Goal: Task Accomplishment & Management: Use online tool/utility

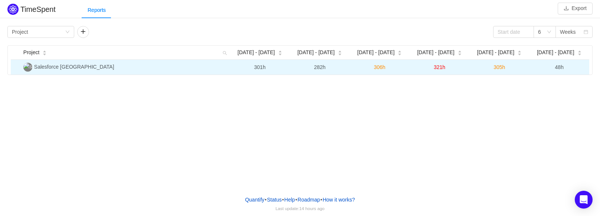
click at [69, 69] on span "Salesforce North America" at bounding box center [74, 67] width 80 height 6
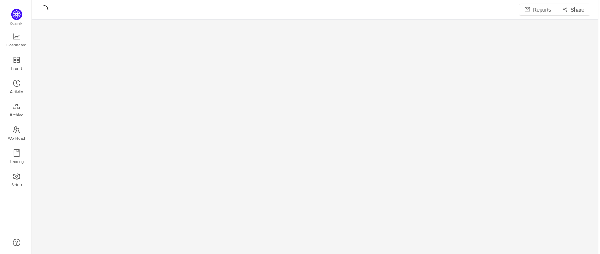
scroll to position [242, 552]
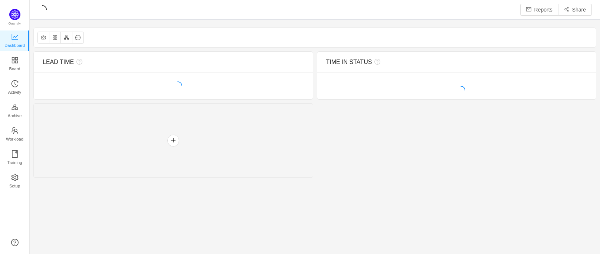
scroll to position [241, 552]
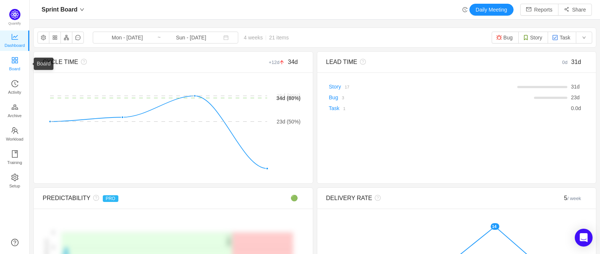
click at [20, 63] on span "Board" at bounding box center [14, 68] width 11 height 15
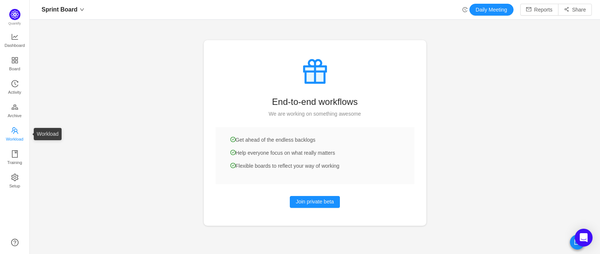
click at [11, 131] on span "Workload" at bounding box center [14, 138] width 17 height 15
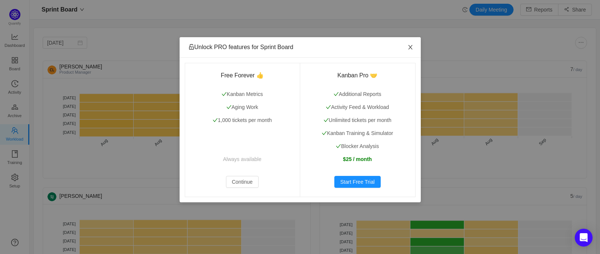
click at [408, 48] on icon "icon: close" at bounding box center [411, 47] width 6 height 6
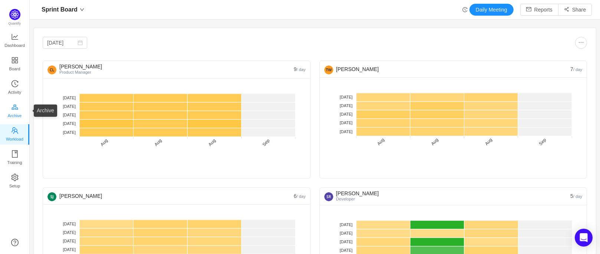
click at [15, 115] on span "Archive" at bounding box center [15, 115] width 14 height 15
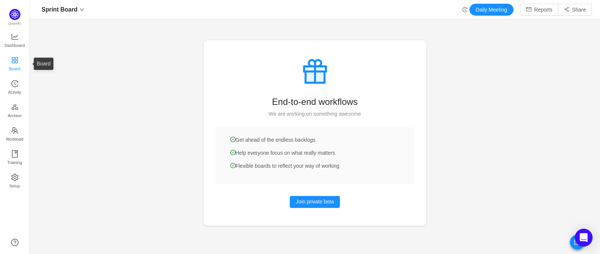
click at [11, 63] on span "Board" at bounding box center [14, 68] width 11 height 15
click at [16, 36] on icon "icon: line-chart" at bounding box center [15, 37] width 6 height 6
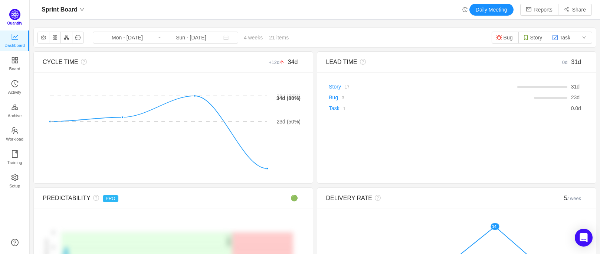
click at [13, 11] on img at bounding box center [14, 14] width 11 height 11
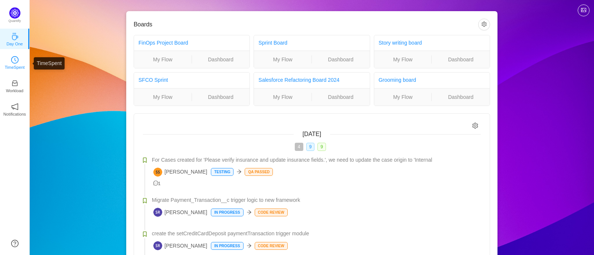
click at [13, 63] on icon "icon: clock-circle" at bounding box center [14, 59] width 7 height 7
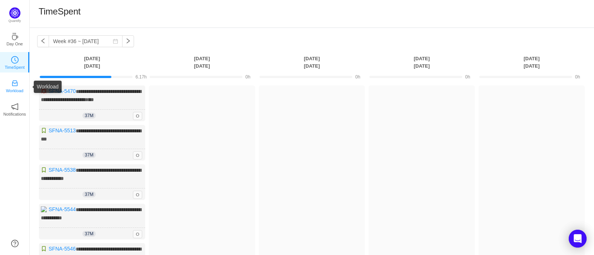
click at [14, 89] on p "Workload" at bounding box center [14, 90] width 17 height 7
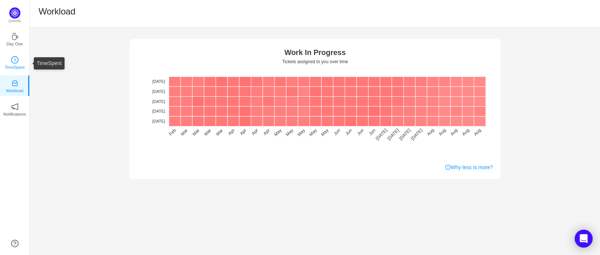
click at [11, 61] on link "TimeSpent" at bounding box center [14, 61] width 7 height 7
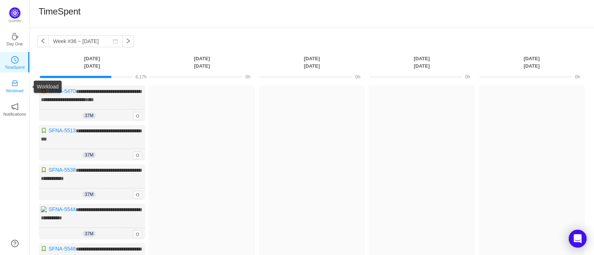
click at [14, 89] on p "Workload" at bounding box center [14, 90] width 17 height 7
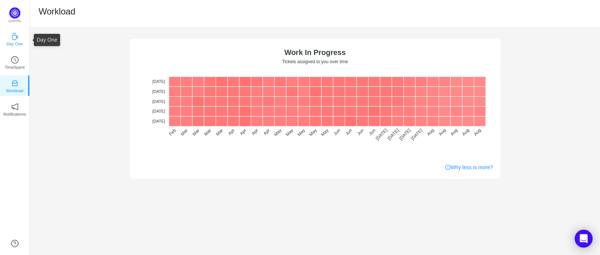
click at [16, 45] on p "Day One" at bounding box center [14, 43] width 16 height 7
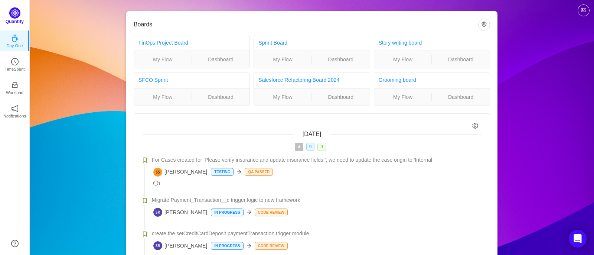
click at [19, 10] on img at bounding box center [14, 12] width 11 height 11
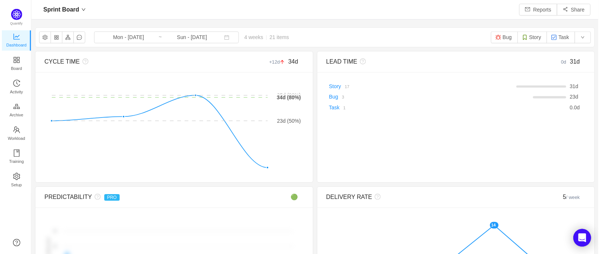
scroll to position [241, 552]
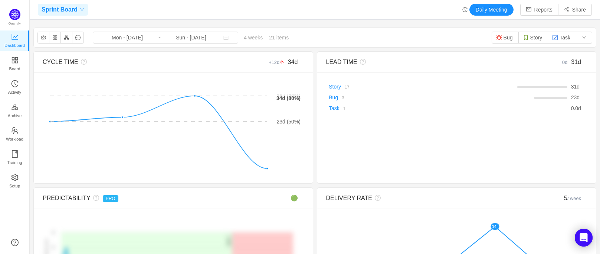
click at [81, 5] on div "Sprint Board" at bounding box center [63, 10] width 50 height 12
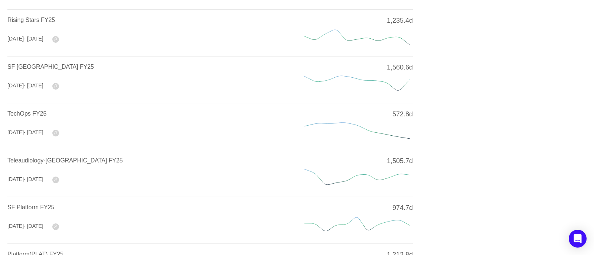
scroll to position [212, 0]
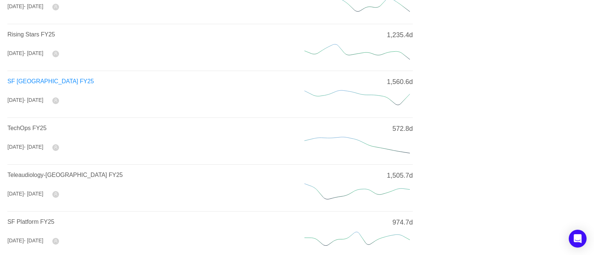
click at [41, 79] on span "SF [GEOGRAPHIC_DATA] FY25" at bounding box center [50, 81] width 86 height 6
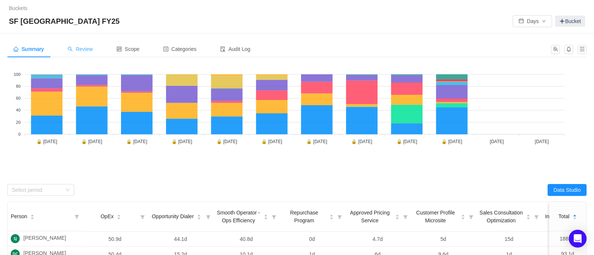
click at [85, 50] on span "Review" at bounding box center [80, 49] width 25 height 6
click at [80, 49] on span "Review" at bounding box center [80, 49] width 25 height 6
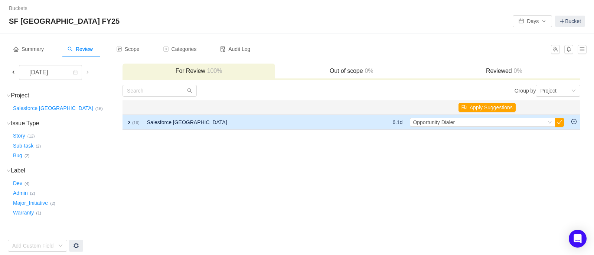
click at [128, 121] on span "expand" at bounding box center [129, 122] width 6 height 6
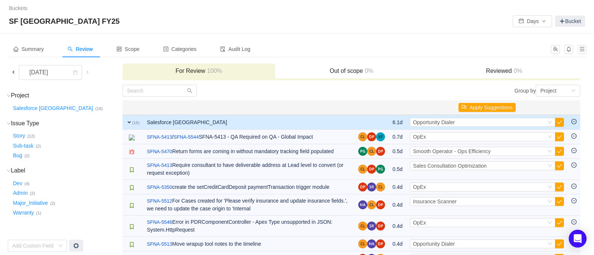
click at [13, 69] on span at bounding box center [13, 72] width 6 height 6
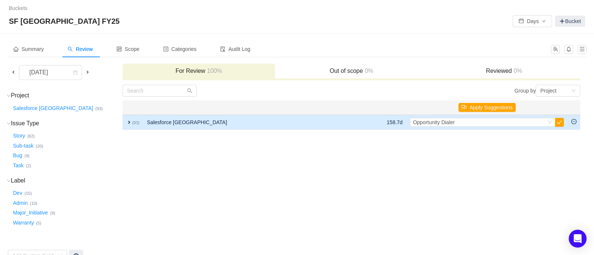
click at [128, 122] on span "expand" at bounding box center [129, 122] width 6 height 6
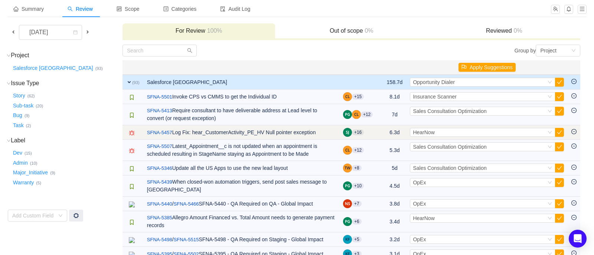
scroll to position [41, 0]
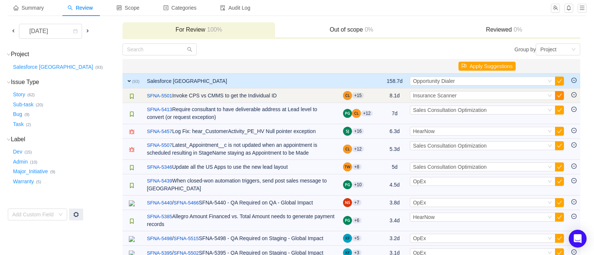
click at [558, 94] on button "button" at bounding box center [559, 95] width 9 height 9
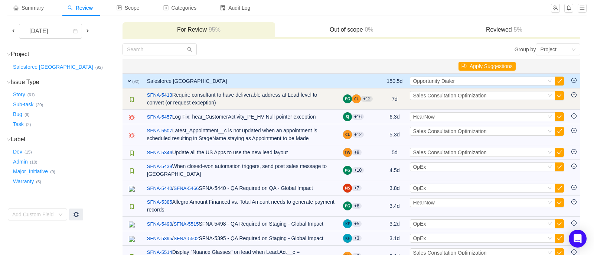
click at [559, 89] on td "Select Sales Consultation Optimization Out of scope" at bounding box center [486, 98] width 161 height 21
click at [558, 93] on button "button" at bounding box center [559, 95] width 9 height 9
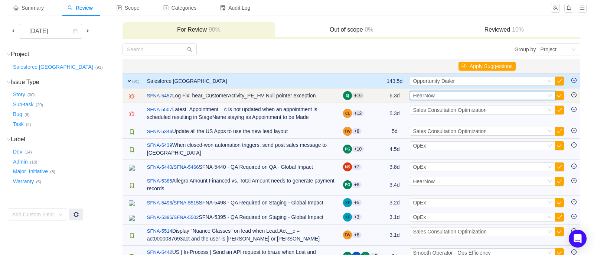
click at [515, 94] on div "Select HearNow" at bounding box center [479, 95] width 133 height 8
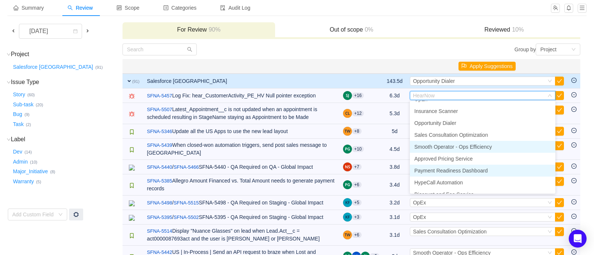
scroll to position [8, 0]
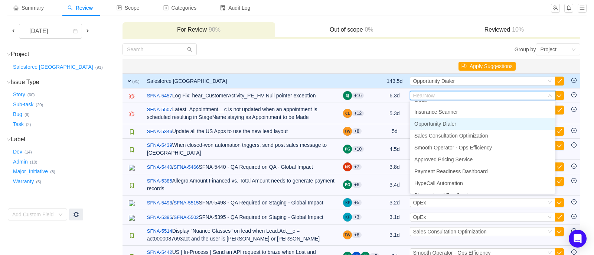
click at [450, 121] on span "Opportunity Dialer" at bounding box center [435, 124] width 42 height 6
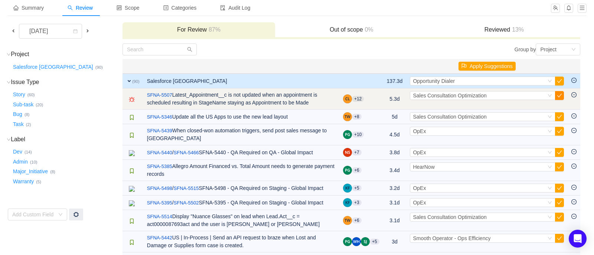
click at [558, 95] on button "button" at bounding box center [559, 95] width 9 height 9
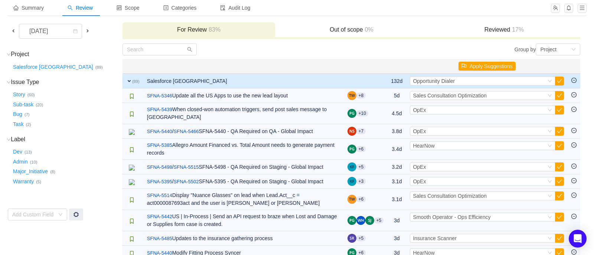
click at [558, 95] on button "button" at bounding box center [559, 95] width 9 height 9
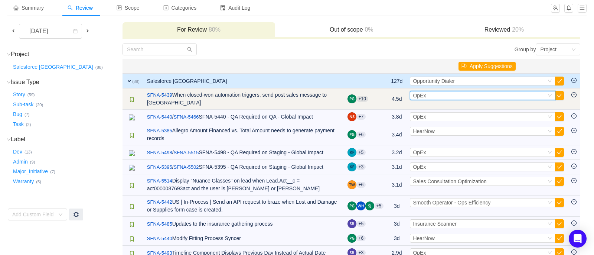
click at [512, 96] on div "Select OpEx" at bounding box center [479, 95] width 133 height 8
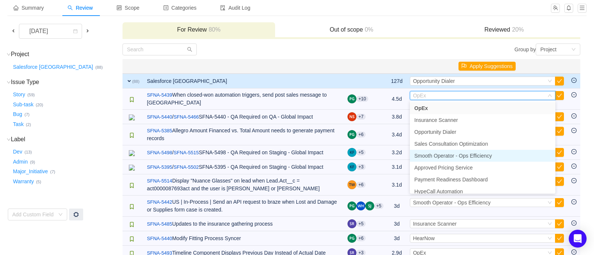
click at [460, 156] on span "Smooth Operator - Ops Efficiency" at bounding box center [453, 156] width 78 height 6
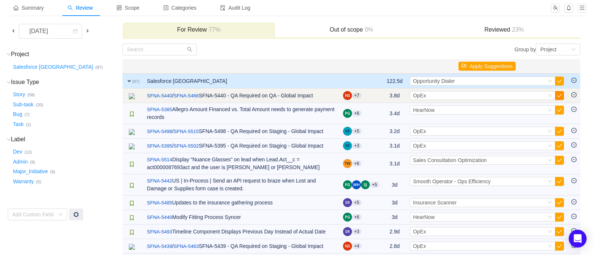
click at [558, 94] on button "button" at bounding box center [559, 95] width 9 height 9
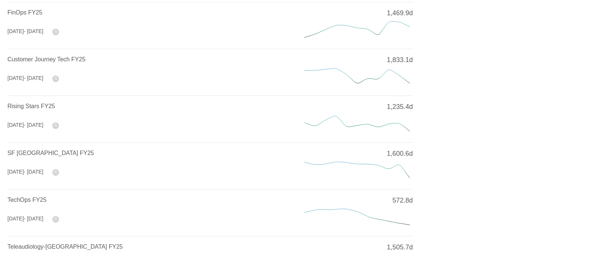
scroll to position [154, 0]
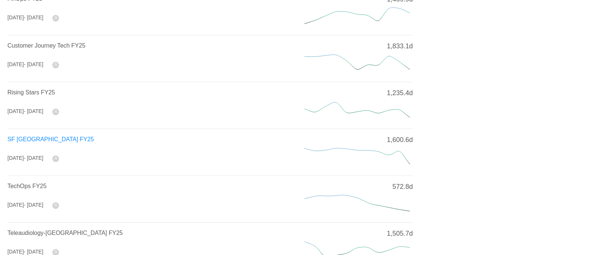
click at [42, 136] on span "SF [GEOGRAPHIC_DATA] FY25" at bounding box center [50, 139] width 86 height 6
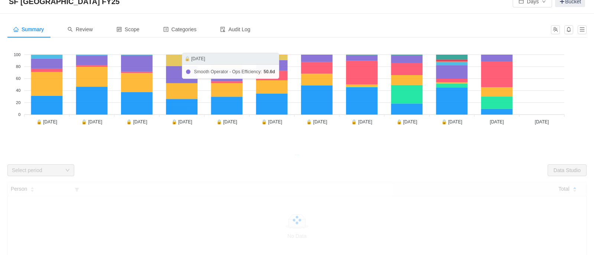
scroll to position [20, 0]
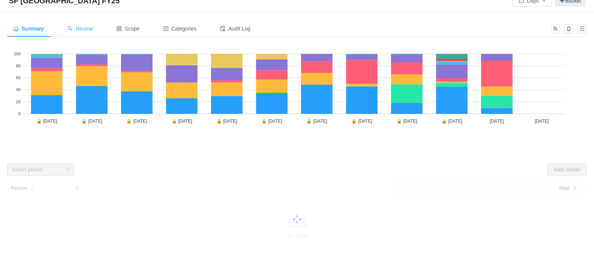
click at [88, 30] on span "Review" at bounding box center [80, 29] width 25 height 6
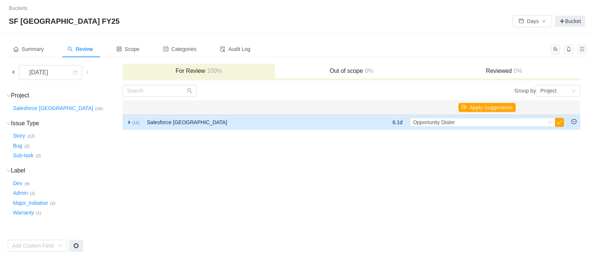
click at [128, 120] on span "expand" at bounding box center [129, 122] width 6 height 6
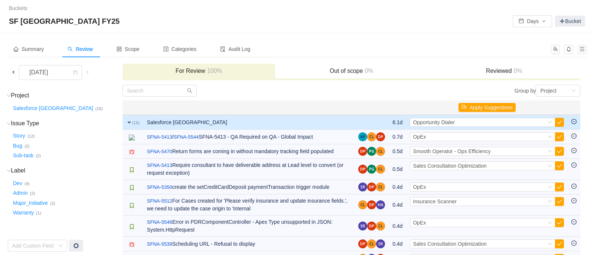
click at [12, 73] on span at bounding box center [13, 72] width 6 height 6
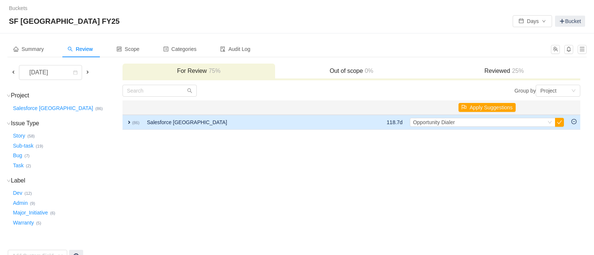
click at [129, 121] on span "expand" at bounding box center [129, 122] width 6 height 6
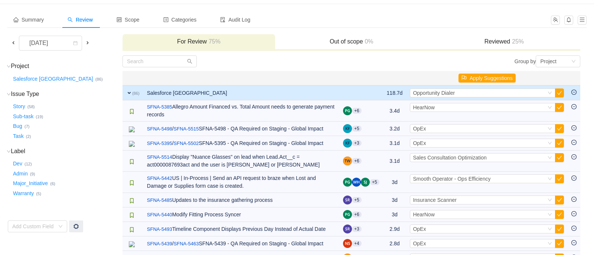
scroll to position [51, 0]
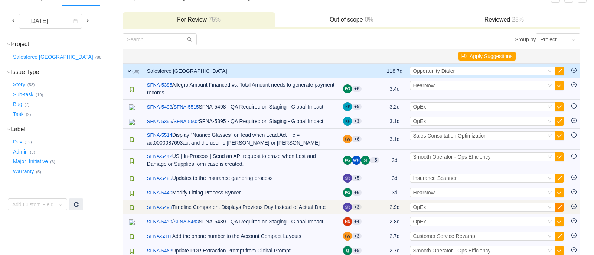
click at [561, 206] on button "button" at bounding box center [559, 206] width 9 height 9
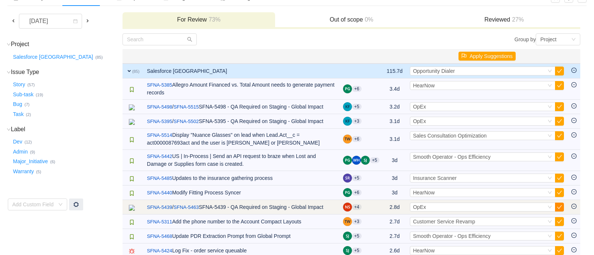
click at [559, 206] on button "button" at bounding box center [559, 206] width 9 height 9
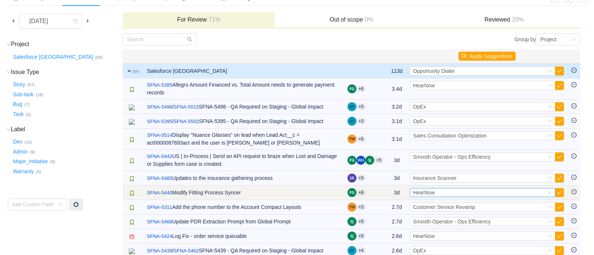
click at [551, 191] on icon "icon: down" at bounding box center [550, 192] width 4 height 4
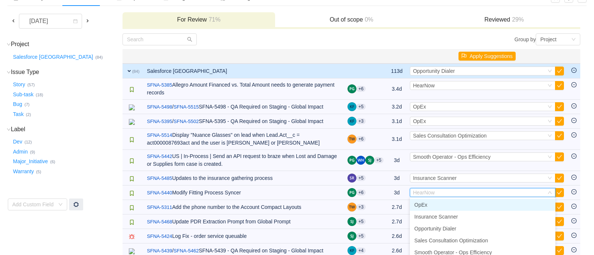
scroll to position [0, 0]
click at [452, 207] on li "OpEx" at bounding box center [483, 205] width 146 height 12
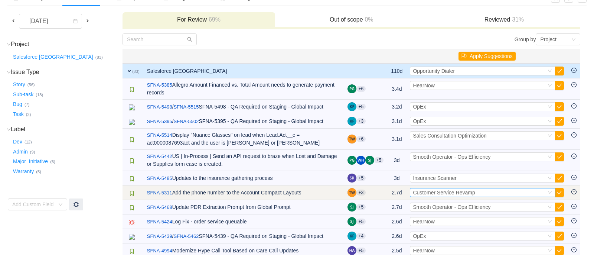
click at [451, 192] on span "Customer Service Revamp" at bounding box center [444, 192] width 62 height 6
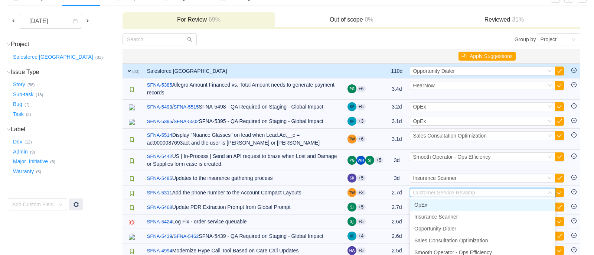
click at [435, 205] on li "OpEx" at bounding box center [483, 205] width 146 height 12
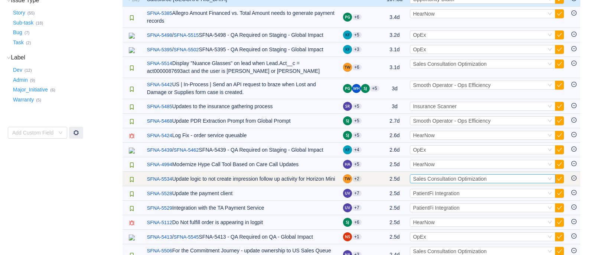
scroll to position [134, 0]
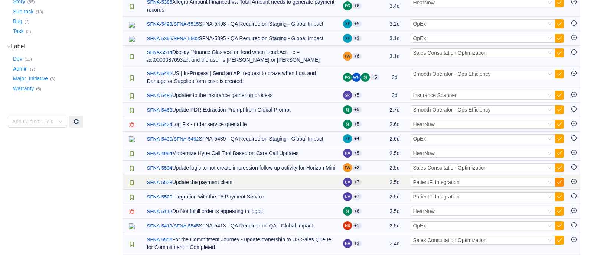
click at [561, 186] on button "button" at bounding box center [559, 181] width 9 height 9
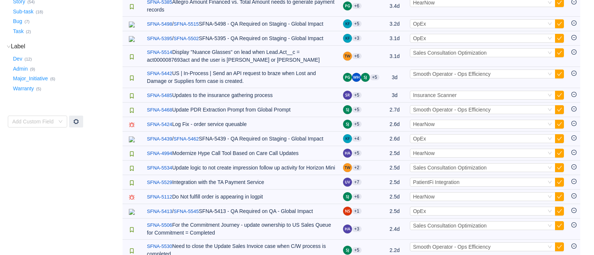
click at [561, 186] on button "button" at bounding box center [559, 181] width 9 height 9
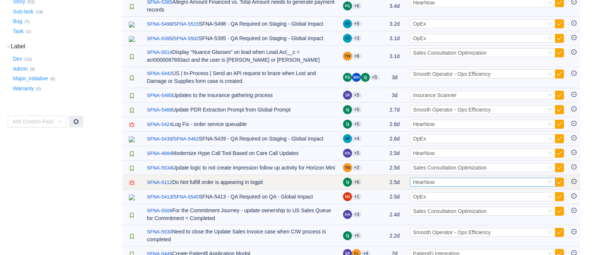
click at [542, 186] on div "Select HearNow" at bounding box center [479, 182] width 133 height 8
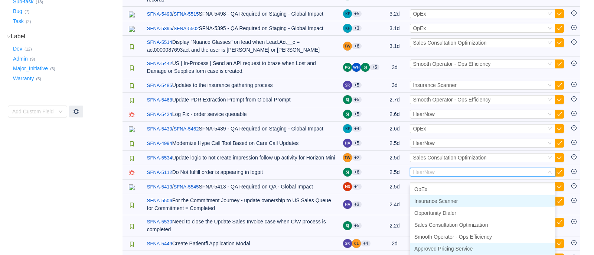
scroll to position [0, 0]
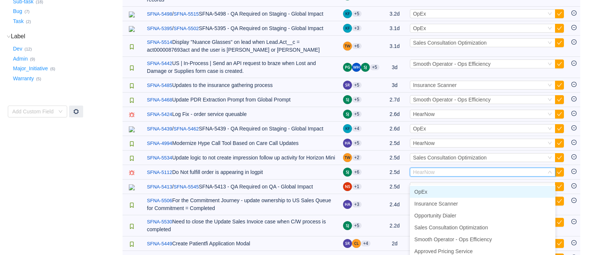
click at [474, 192] on li "OpEx" at bounding box center [483, 192] width 146 height 12
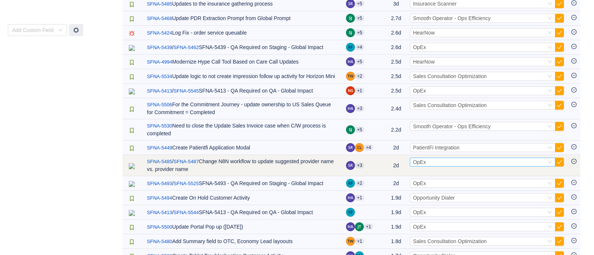
scroll to position [227, 0]
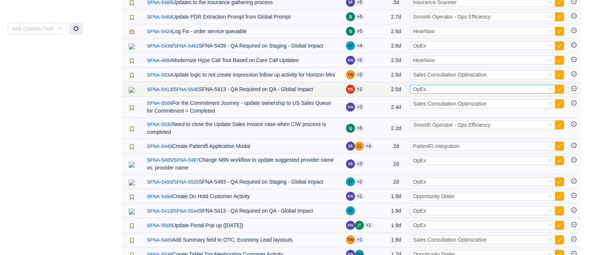
click at [441, 90] on div "Select OpEx" at bounding box center [479, 89] width 133 height 8
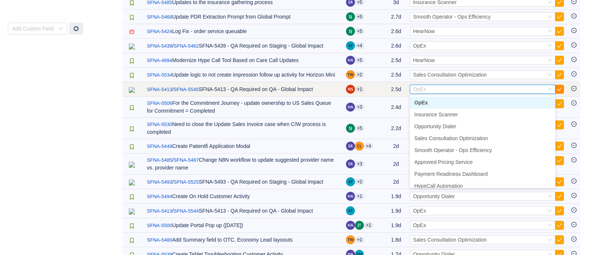
click at [559, 87] on button "button" at bounding box center [559, 89] width 9 height 9
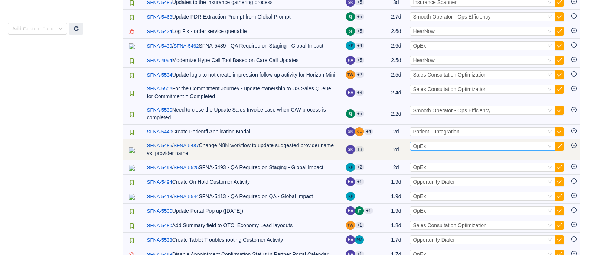
click at [509, 143] on div "Select OpEx" at bounding box center [479, 146] width 133 height 8
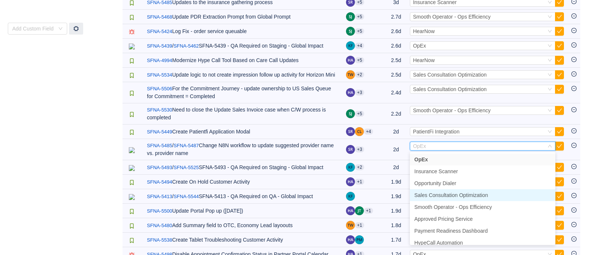
scroll to position [10, 0]
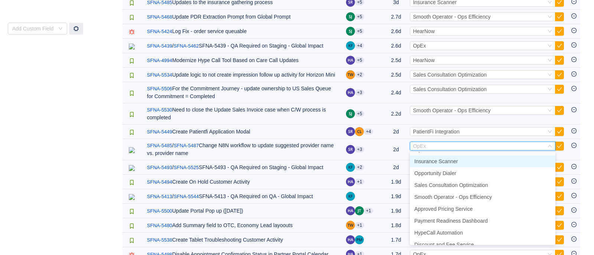
click at [469, 161] on li "Insurance Scanner" at bounding box center [483, 161] width 146 height 12
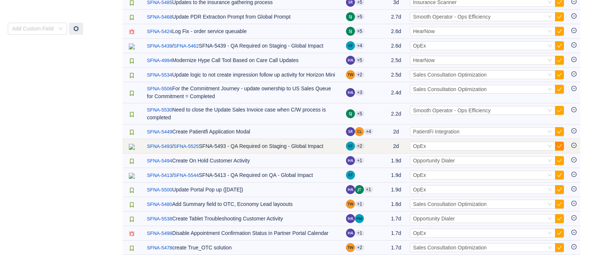
click at [559, 146] on button "button" at bounding box center [559, 145] width 9 height 9
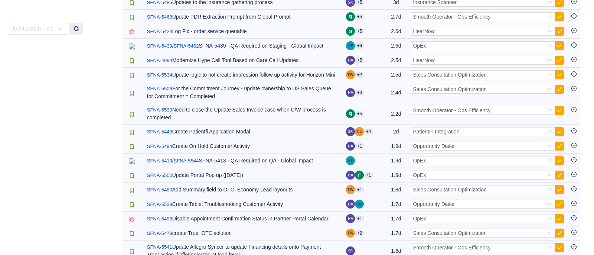
click at [559, 146] on button "button" at bounding box center [559, 145] width 9 height 9
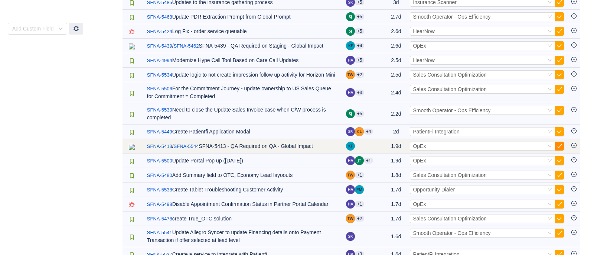
click at [558, 145] on button "button" at bounding box center [559, 145] width 9 height 9
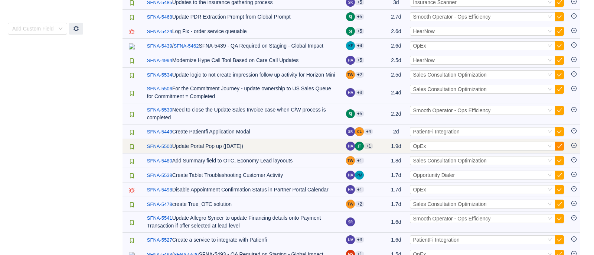
click at [559, 146] on button "button" at bounding box center [559, 145] width 9 height 9
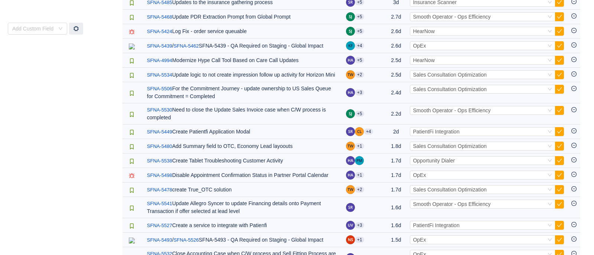
click at [559, 146] on button "button" at bounding box center [559, 145] width 9 height 9
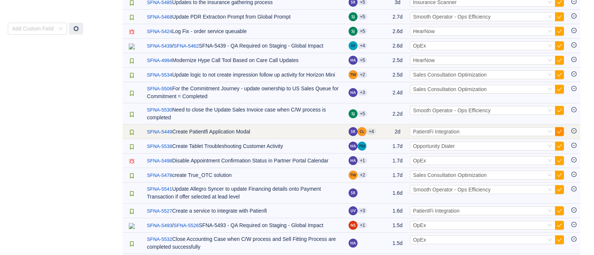
click at [561, 129] on button "button" at bounding box center [559, 131] width 9 height 9
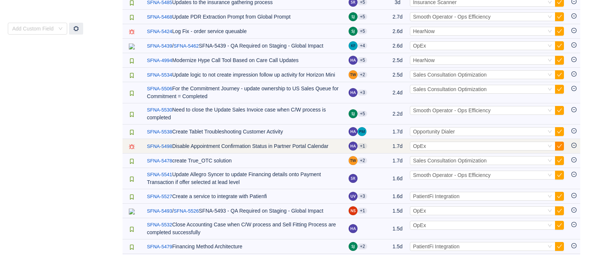
click at [561, 146] on button "button" at bounding box center [559, 145] width 9 height 9
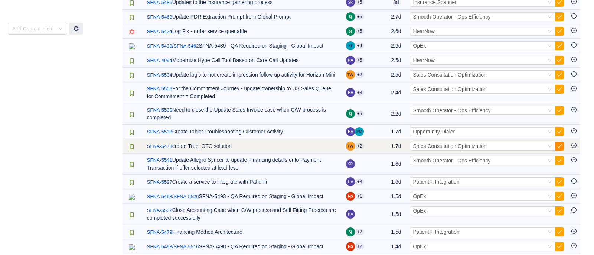
click at [558, 147] on button "button" at bounding box center [559, 145] width 9 height 9
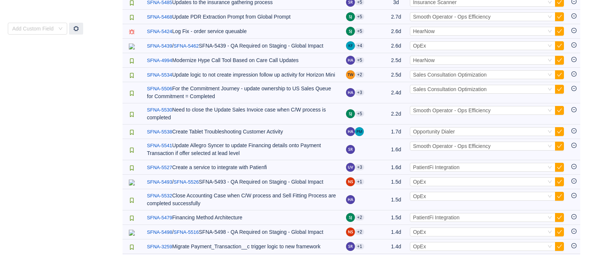
click at [558, 147] on button "button" at bounding box center [559, 145] width 9 height 9
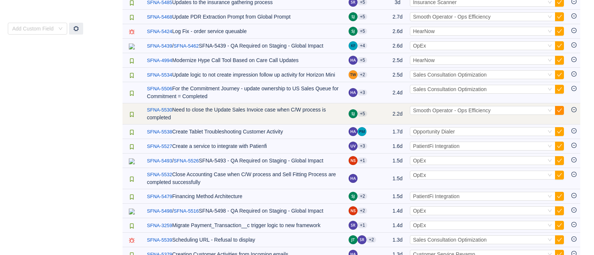
click at [558, 111] on button "button" at bounding box center [559, 110] width 9 height 9
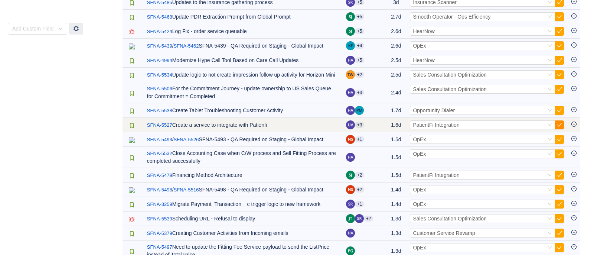
click at [557, 125] on button "button" at bounding box center [559, 124] width 9 height 9
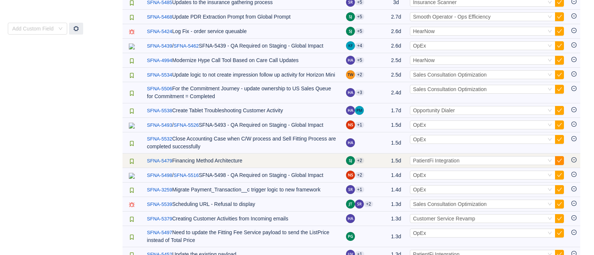
click at [559, 160] on button "button" at bounding box center [559, 160] width 9 height 9
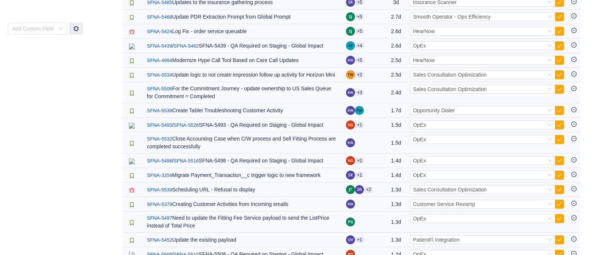
click at [559, 160] on button "button" at bounding box center [559, 160] width 9 height 9
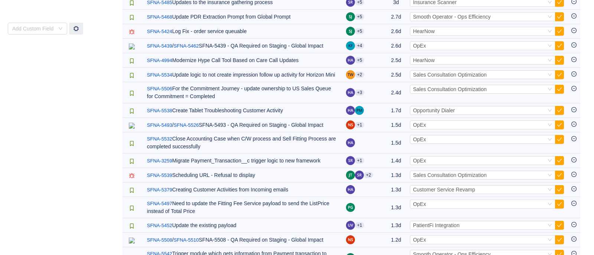
click at [559, 160] on button "button" at bounding box center [559, 160] width 9 height 9
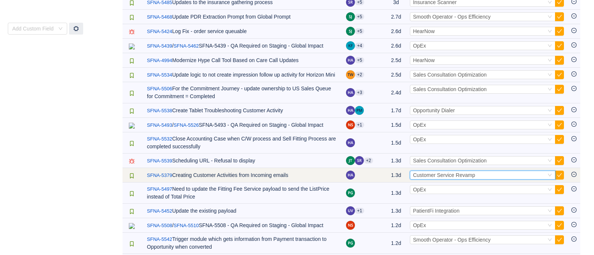
click at [540, 176] on div "Select Customer Service Revamp" at bounding box center [479, 175] width 133 height 8
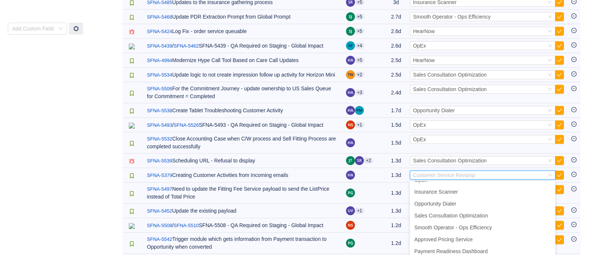
scroll to position [8, 0]
click at [456, 206] on span "Opportunity Dialer" at bounding box center [435, 204] width 42 height 6
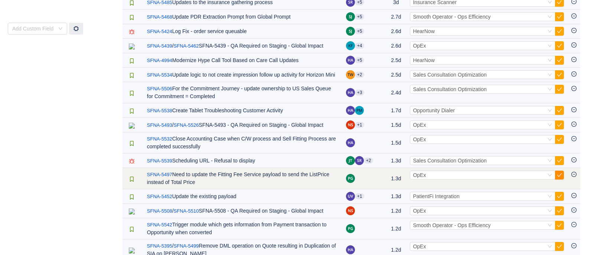
click at [559, 176] on button "button" at bounding box center [559, 174] width 9 height 9
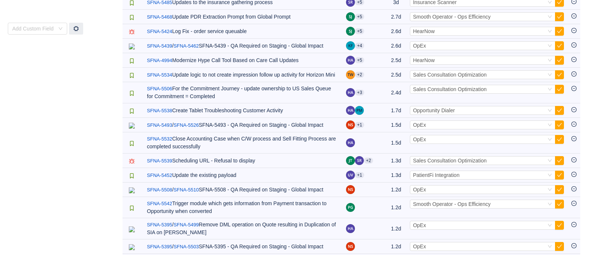
click at [559, 176] on button "button" at bounding box center [559, 174] width 9 height 9
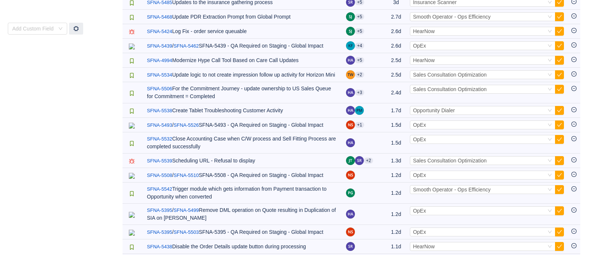
click at [559, 176] on button "button" at bounding box center [559, 174] width 9 height 9
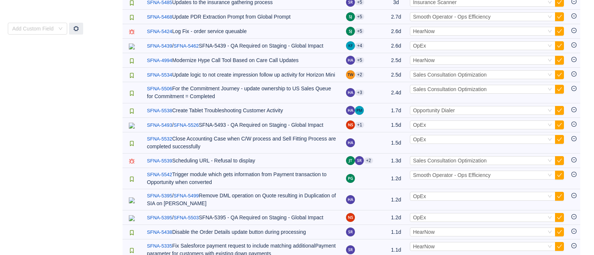
click at [559, 176] on button "button" at bounding box center [559, 174] width 9 height 9
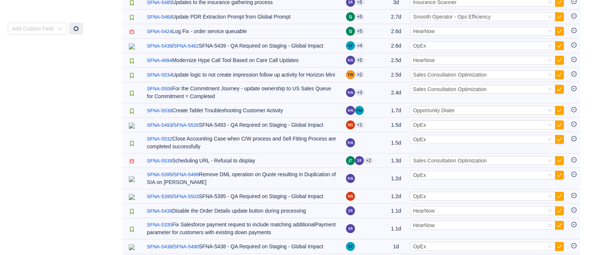
click at [559, 176] on button "button" at bounding box center [559, 174] width 9 height 9
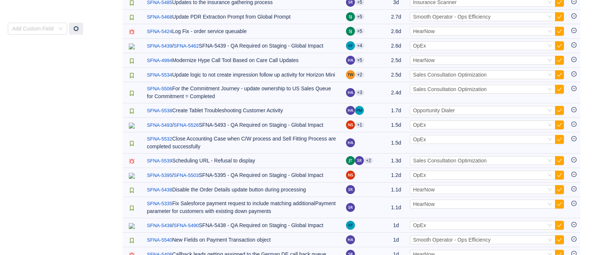
click at [559, 176] on button "button" at bounding box center [559, 174] width 9 height 9
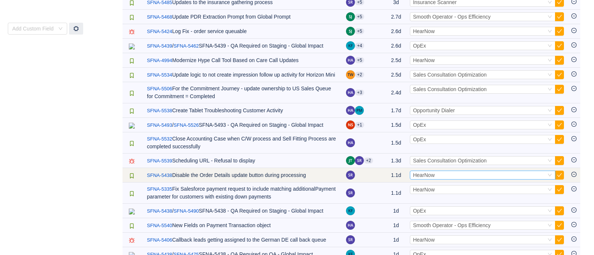
click at [484, 178] on div "Select HearNow" at bounding box center [479, 175] width 133 height 8
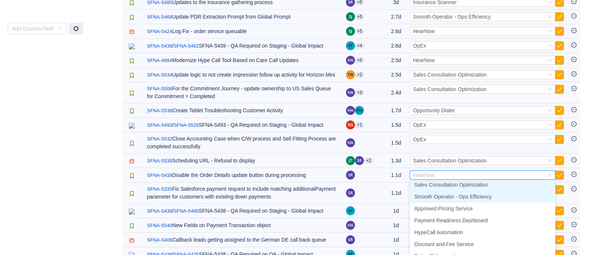
scroll to position [37, 0]
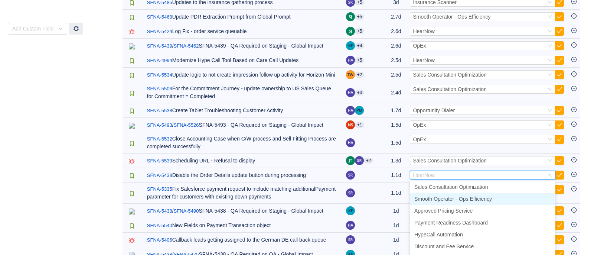
click at [477, 199] on span "Smooth Operator - Ops Efficiency" at bounding box center [453, 199] width 78 height 6
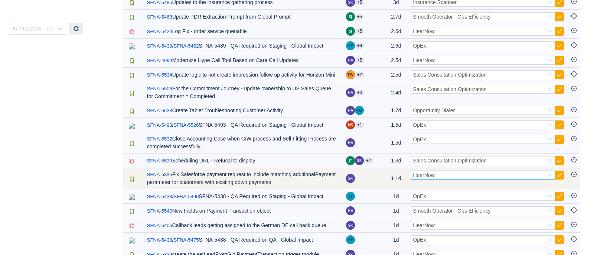
click at [486, 175] on div "Select HearNow" at bounding box center [479, 175] width 133 height 8
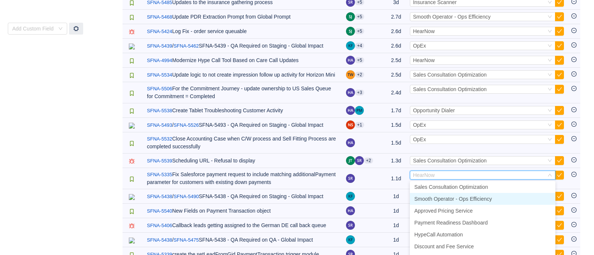
click at [462, 198] on span "Smooth Operator - Ops Efficiency" at bounding box center [453, 199] width 78 height 6
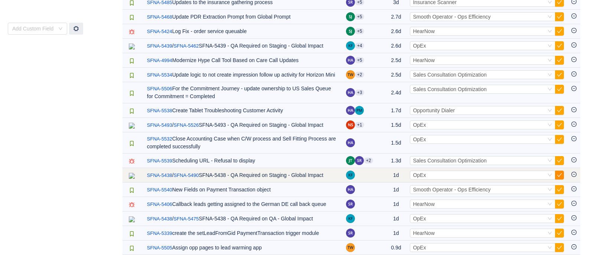
click at [558, 172] on button "button" at bounding box center [559, 174] width 9 height 9
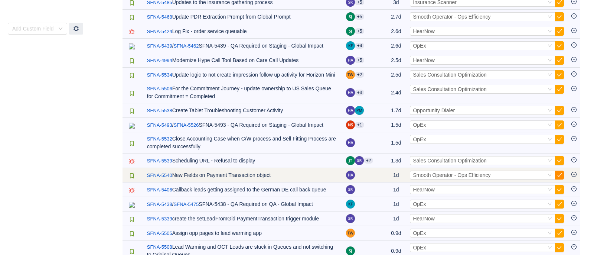
click at [560, 173] on button "button" at bounding box center [559, 174] width 9 height 9
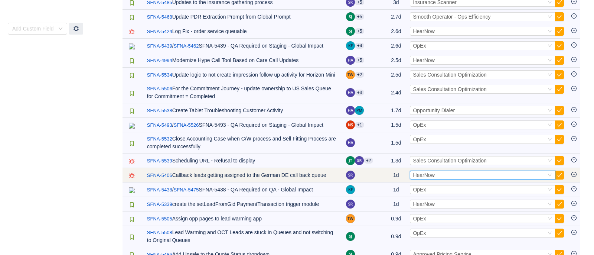
click at [549, 175] on icon "icon: down" at bounding box center [550, 175] width 4 height 3
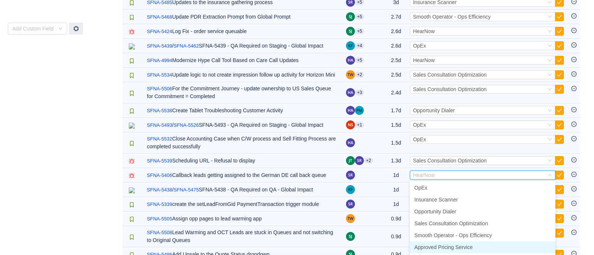
scroll to position [0, 0]
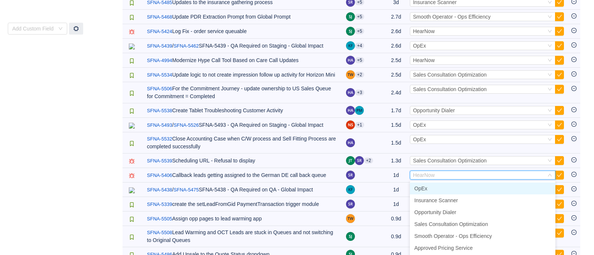
click at [438, 187] on li "OpEx" at bounding box center [483, 188] width 146 height 12
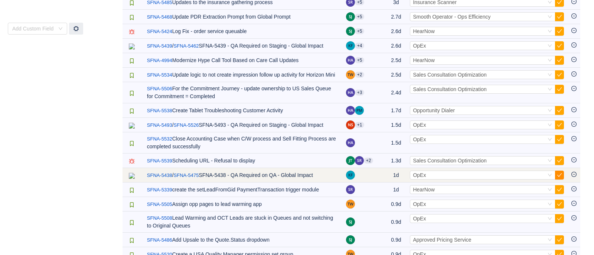
click at [559, 175] on button "button" at bounding box center [559, 174] width 9 height 9
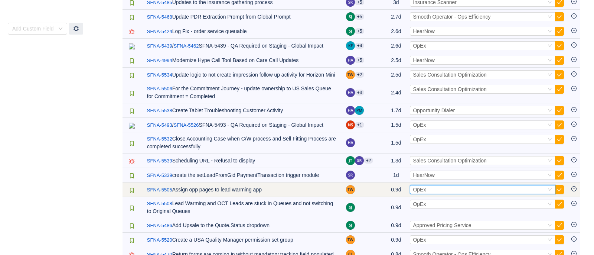
click at [546, 189] on div "Select OpEx" at bounding box center [483, 189] width 146 height 9
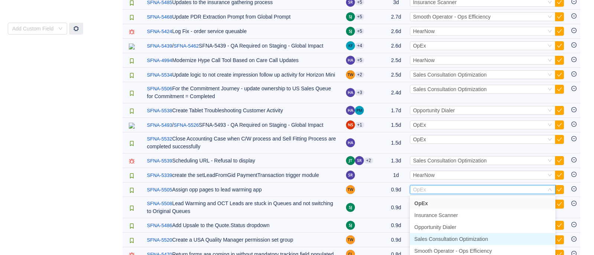
click at [466, 241] on span "Sales Consultation Optimization" at bounding box center [451, 239] width 74 height 6
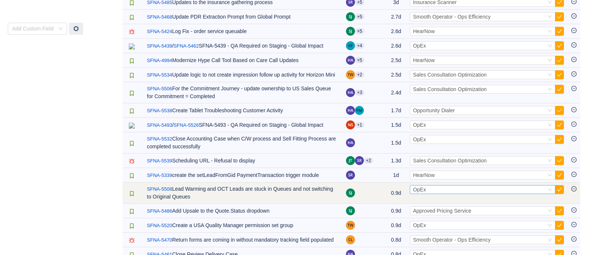
click at [471, 189] on div "Select OpEx" at bounding box center [479, 189] width 133 height 8
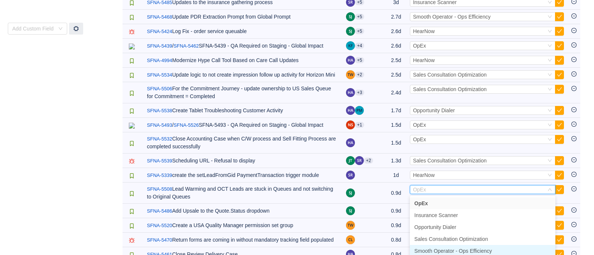
scroll to position [20, 0]
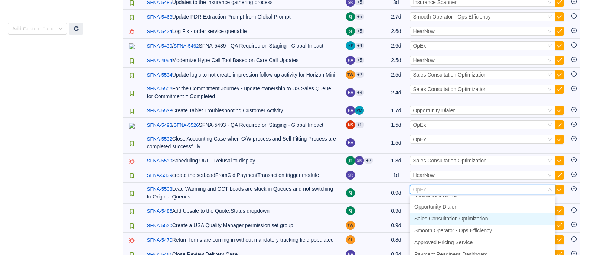
click at [460, 220] on span "Sales Consultation Optimization" at bounding box center [451, 218] width 74 height 6
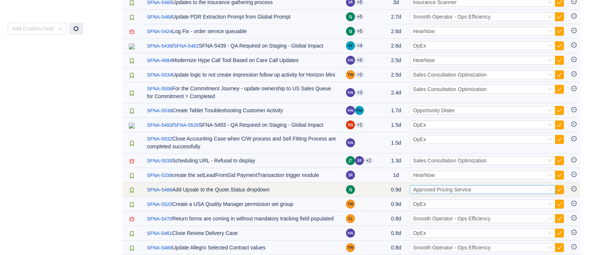
click at [542, 189] on div "Select Approved Pricing Service" at bounding box center [479, 189] width 133 height 8
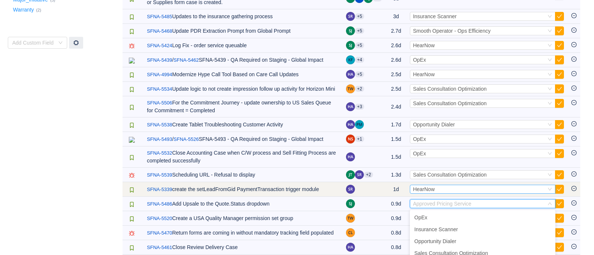
scroll to position [216, 0]
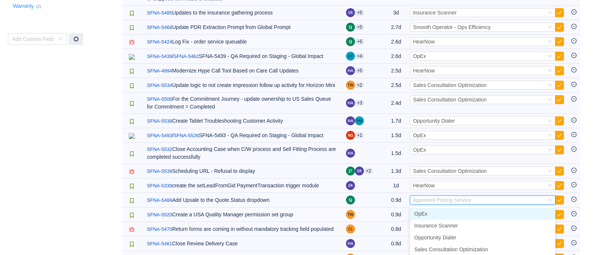
click at [422, 214] on span "OpEx" at bounding box center [420, 213] width 13 height 6
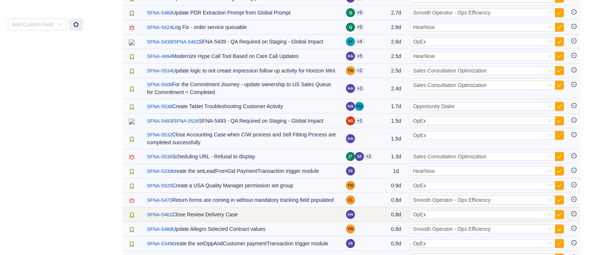
scroll to position [268, 0]
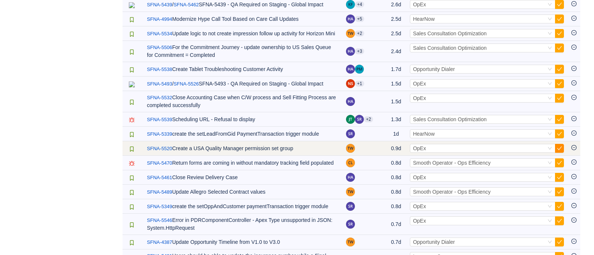
click at [558, 148] on button "button" at bounding box center [559, 148] width 9 height 9
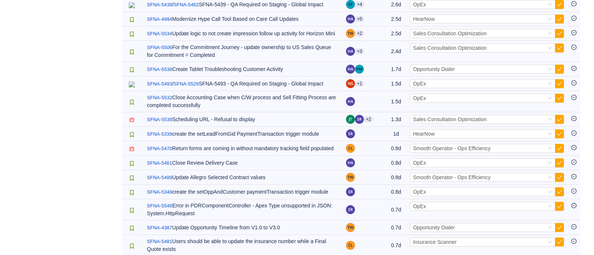
click at [558, 148] on button "button" at bounding box center [559, 148] width 9 height 9
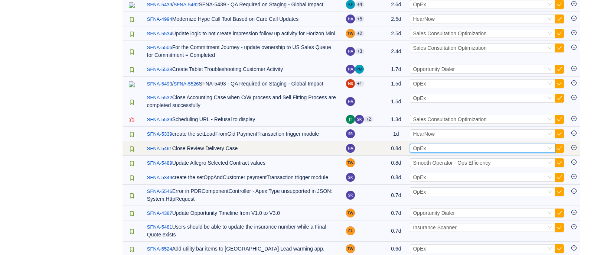
click at [537, 150] on div "Select OpEx" at bounding box center [479, 148] width 133 height 8
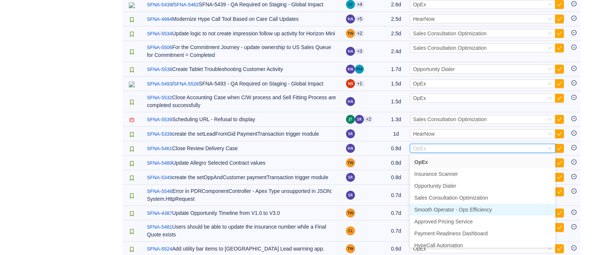
click at [466, 211] on span "Smooth Operator - Ops Efficiency" at bounding box center [453, 209] width 78 height 6
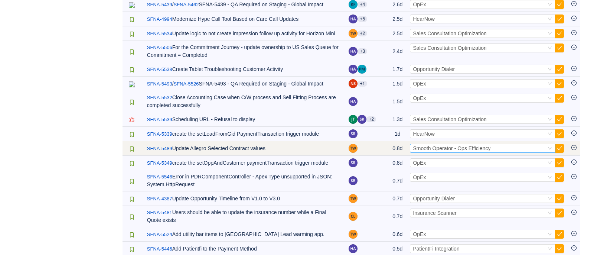
click at [529, 147] on div "Select Smooth Operator - Ops Efficiency" at bounding box center [479, 148] width 133 height 8
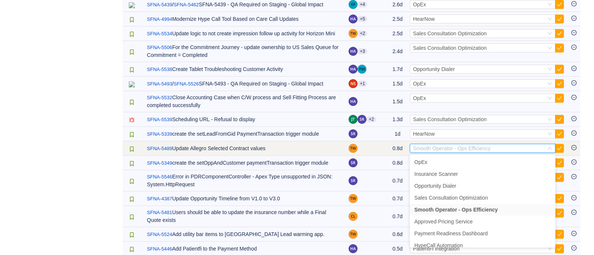
click at [368, 150] on td at bounding box center [367, 148] width 44 height 14
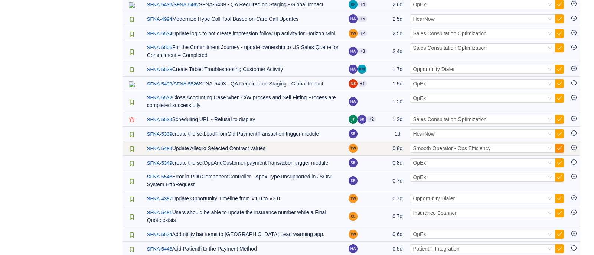
click at [558, 147] on button "button" at bounding box center [559, 148] width 9 height 9
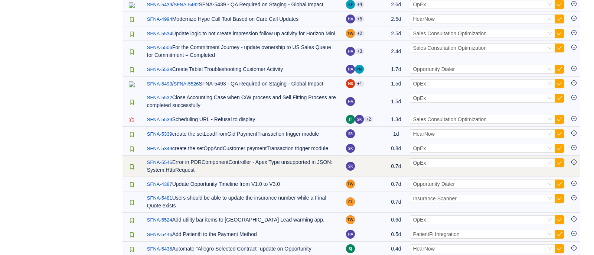
drag, startPoint x: 557, startPoint y: 164, endPoint x: 555, endPoint y: 157, distance: 7.6
click at [557, 164] on button "button" at bounding box center [559, 162] width 9 height 9
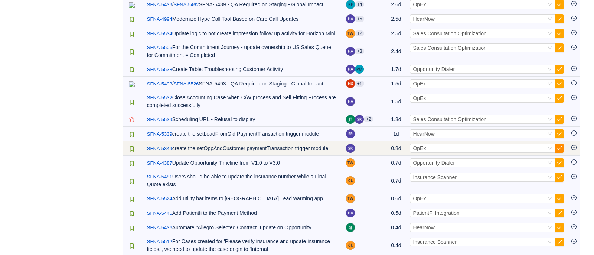
click at [559, 150] on button "button" at bounding box center [559, 148] width 9 height 9
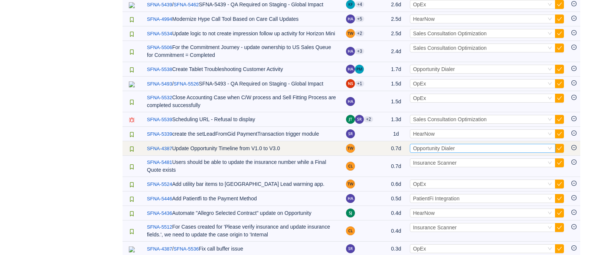
click at [510, 149] on div "Select Opportunity Dialer" at bounding box center [479, 148] width 133 height 8
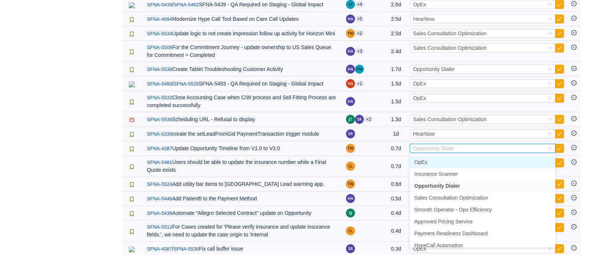
click at [437, 162] on li "OpEx" at bounding box center [483, 162] width 146 height 12
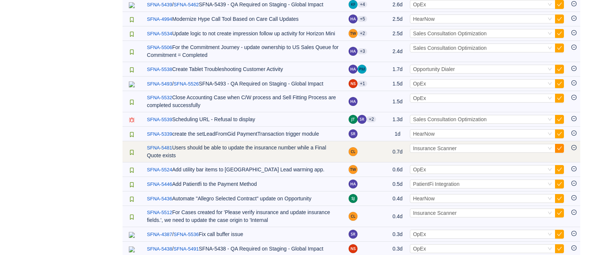
click at [560, 150] on button "button" at bounding box center [559, 148] width 9 height 9
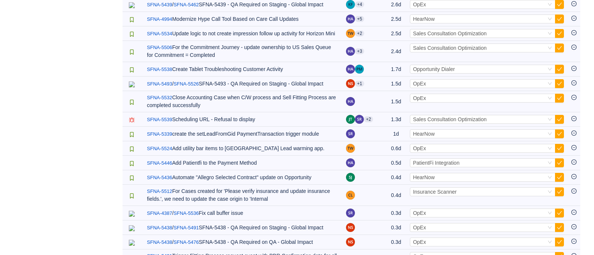
click at [560, 150] on button "button" at bounding box center [559, 148] width 9 height 9
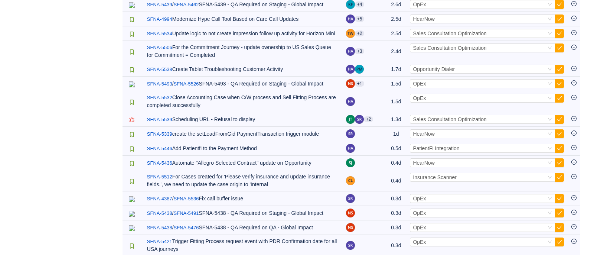
click at [560, 150] on button "button" at bounding box center [559, 148] width 9 height 9
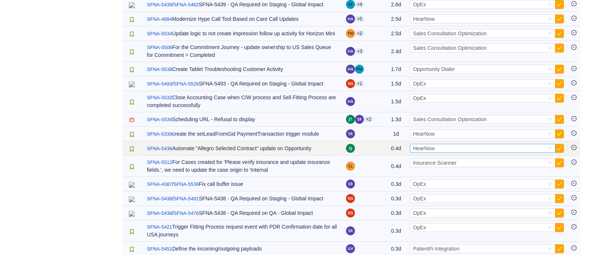
click at [487, 152] on div "Select HearNow" at bounding box center [479, 148] width 133 height 8
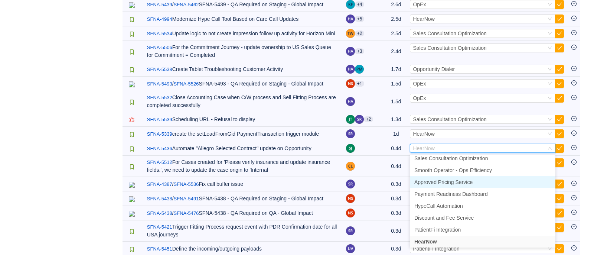
scroll to position [37, 0]
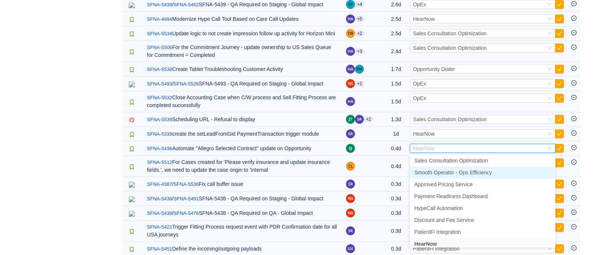
click at [479, 171] on span "Smooth Operator - Ops Efficiency" at bounding box center [453, 172] width 78 height 6
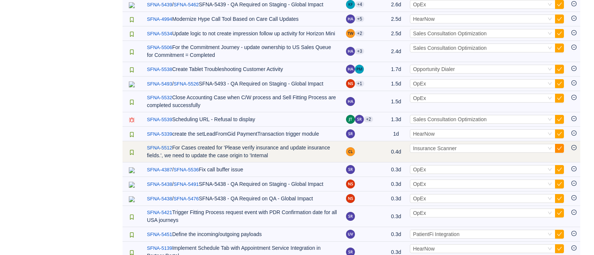
click at [558, 150] on button "button" at bounding box center [559, 148] width 9 height 9
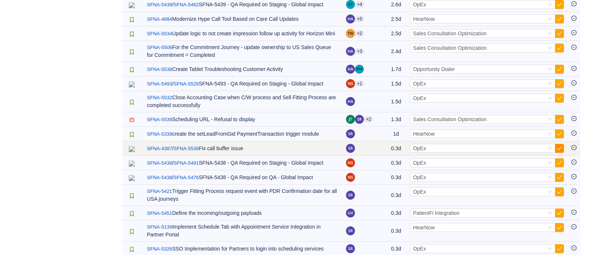
click at [558, 145] on button "button" at bounding box center [559, 148] width 9 height 9
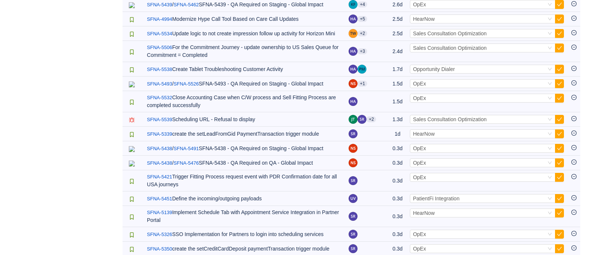
click at [558, 145] on button "button" at bounding box center [559, 148] width 9 height 9
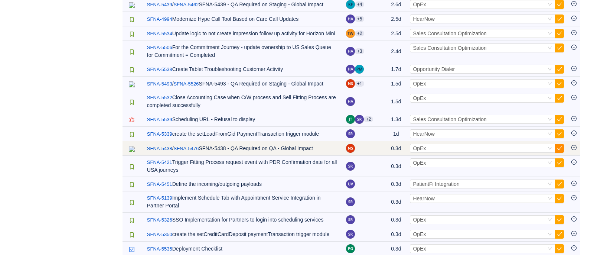
click at [558, 147] on button "button" at bounding box center [559, 148] width 9 height 9
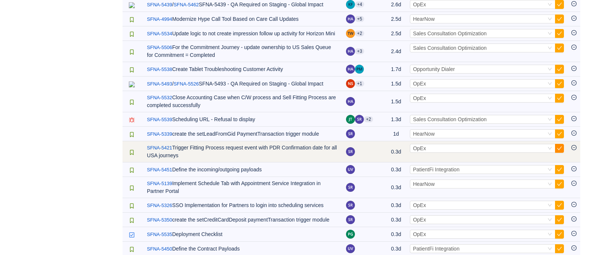
click at [559, 148] on button "button" at bounding box center [559, 148] width 9 height 9
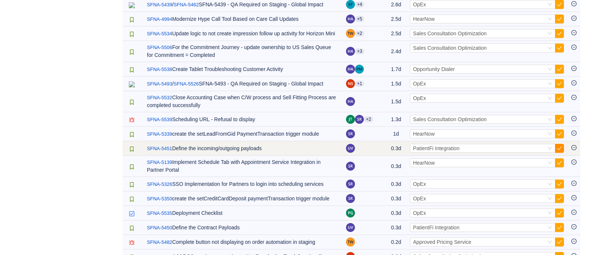
click at [559, 152] on button "button" at bounding box center [559, 148] width 9 height 9
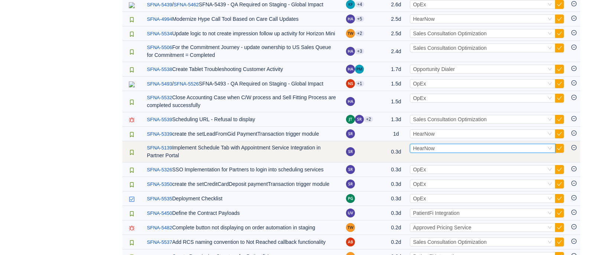
click at [486, 149] on div "Select HearNow" at bounding box center [479, 148] width 133 height 8
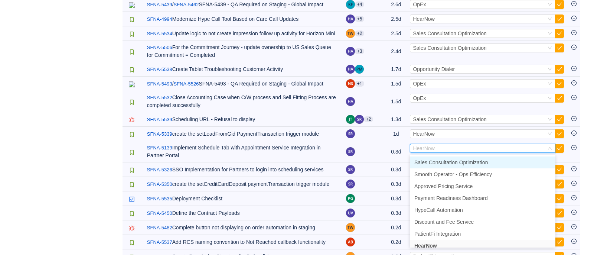
scroll to position [0, 0]
click at [462, 164] on li "OpEx" at bounding box center [483, 162] width 146 height 12
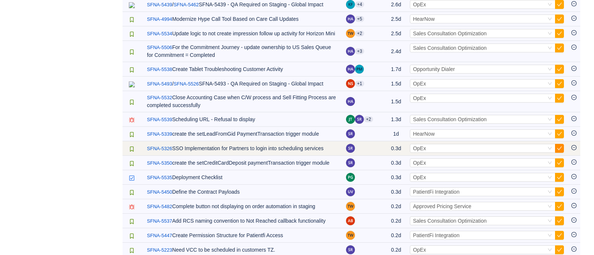
click at [559, 150] on button "button" at bounding box center [559, 148] width 9 height 9
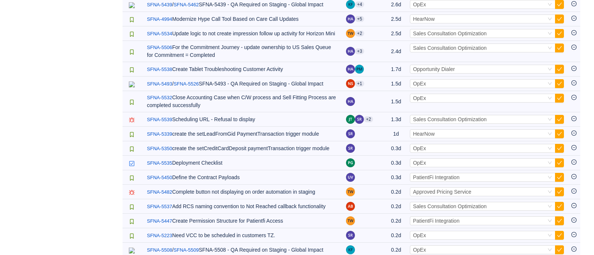
click at [559, 150] on button "button" at bounding box center [559, 148] width 9 height 9
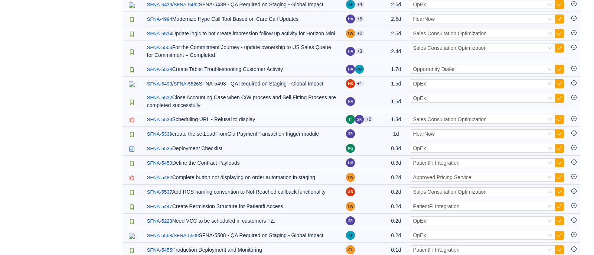
click at [559, 150] on button "button" at bounding box center [559, 148] width 9 height 9
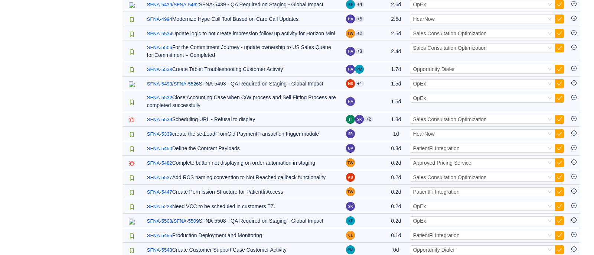
click at [559, 150] on button "button" at bounding box center [559, 148] width 9 height 9
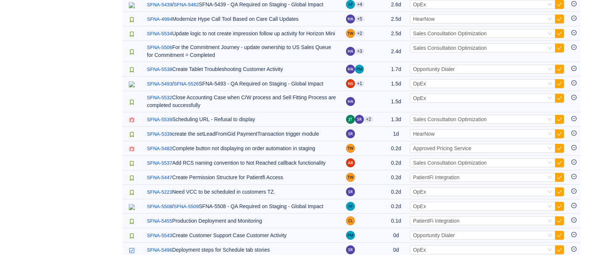
click at [559, 150] on button "button" at bounding box center [559, 148] width 9 height 9
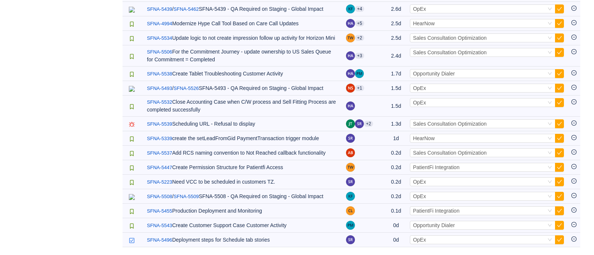
click at [559, 150] on button "button" at bounding box center [559, 152] width 9 height 9
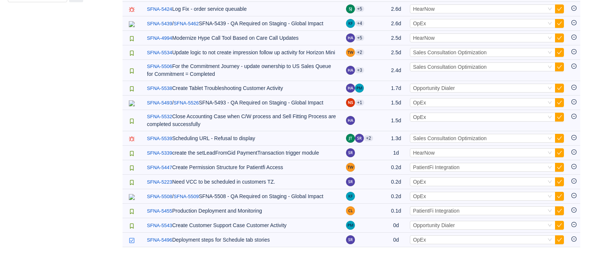
scroll to position [250, 0]
click at [559, 150] on button "button" at bounding box center [559, 152] width 9 height 9
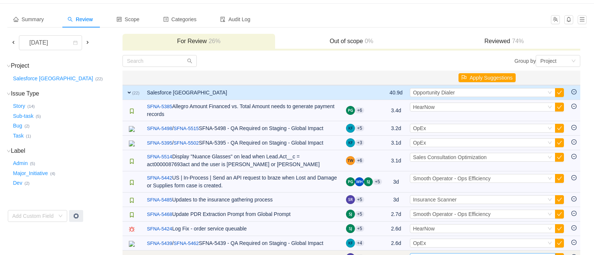
scroll to position [31, 0]
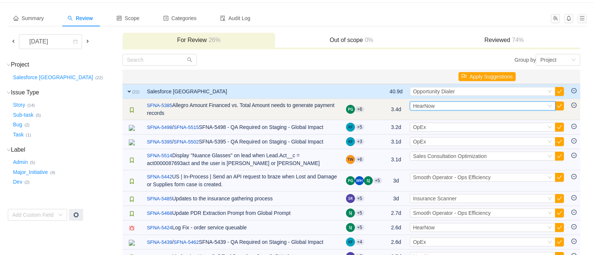
click at [458, 105] on div "Select HearNow" at bounding box center [479, 106] width 133 height 8
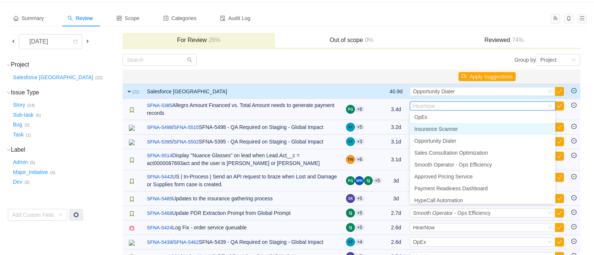
scroll to position [0, 0]
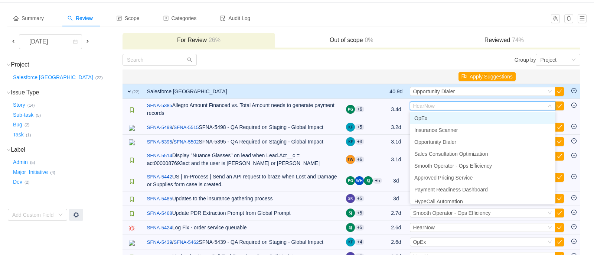
click at [453, 120] on li "OpEx" at bounding box center [483, 118] width 146 height 12
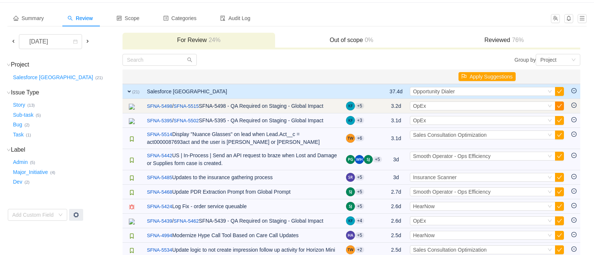
click at [559, 105] on button "button" at bounding box center [559, 105] width 9 height 9
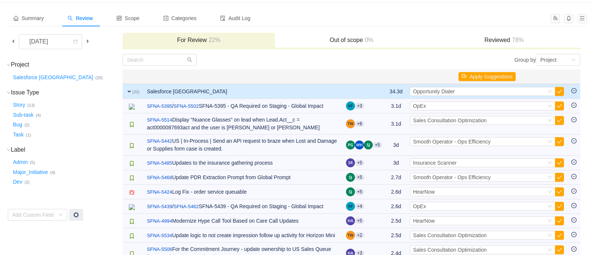
click at [559, 105] on button "button" at bounding box center [559, 105] width 9 height 9
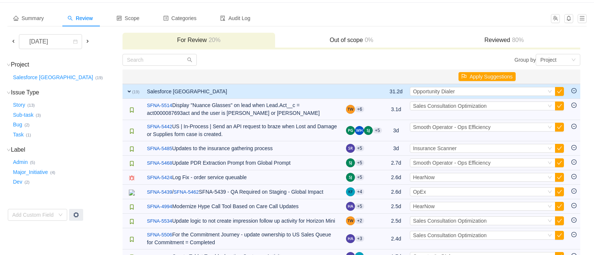
click at [559, 105] on button "button" at bounding box center [559, 105] width 9 height 9
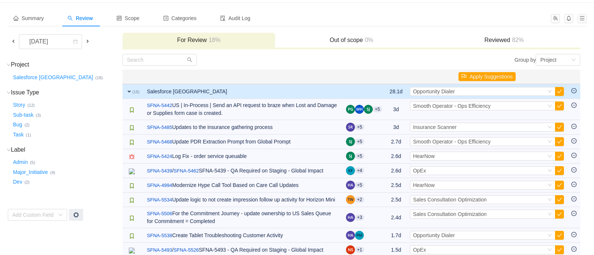
click at [559, 105] on button "button" at bounding box center [559, 105] width 9 height 9
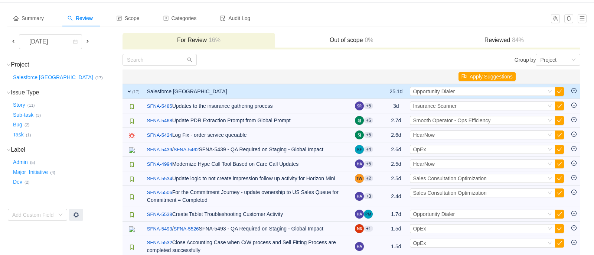
click at [559, 105] on button "button" at bounding box center [559, 105] width 9 height 9
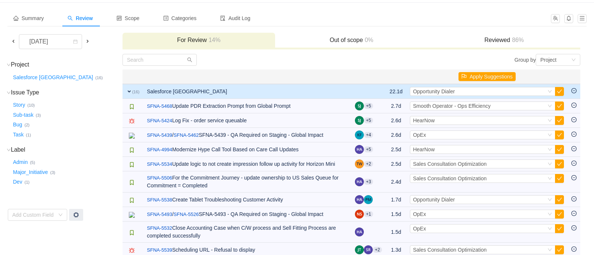
click at [559, 105] on button "button" at bounding box center [559, 105] width 9 height 9
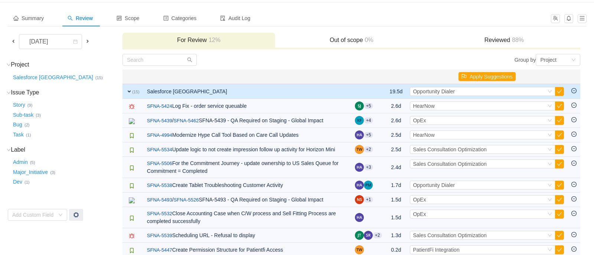
click at [559, 105] on button "button" at bounding box center [559, 105] width 9 height 9
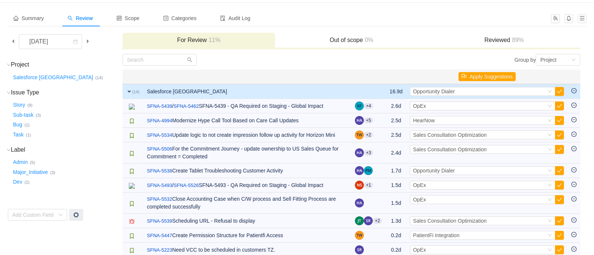
click at [559, 105] on button "button" at bounding box center [559, 105] width 9 height 9
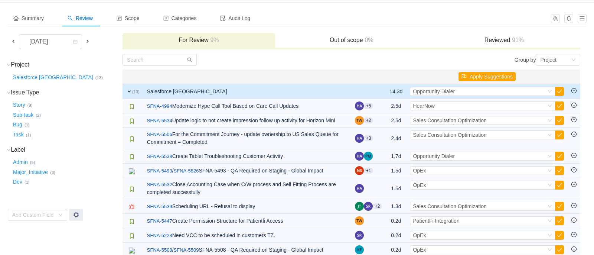
click at [559, 105] on button "button" at bounding box center [559, 105] width 9 height 9
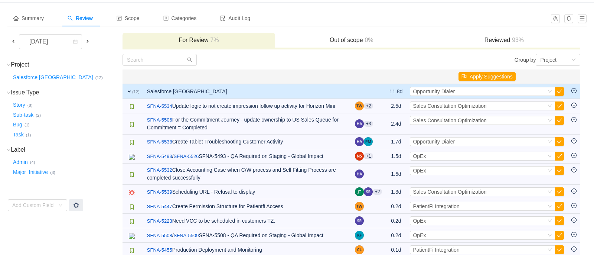
click at [559, 105] on button "button" at bounding box center [559, 105] width 9 height 9
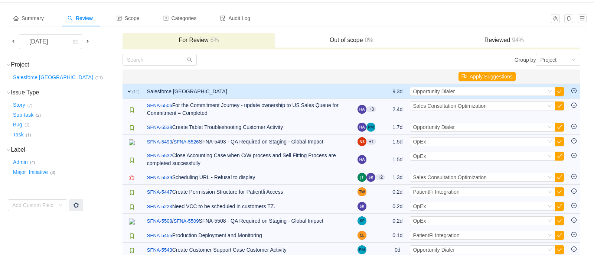
click at [559, 105] on button "button" at bounding box center [559, 105] width 9 height 9
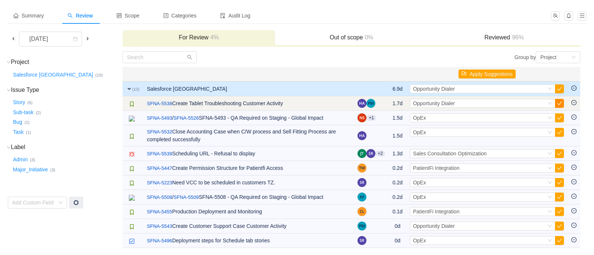
scroll to position [34, 0]
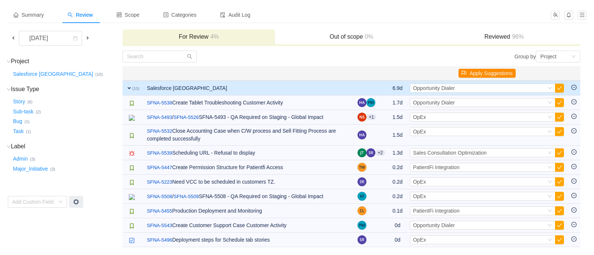
click at [497, 74] on button "Apply Suggestions" at bounding box center [486, 73] width 57 height 9
click at [532, 53] on button "OK" at bounding box center [531, 53] width 13 height 9
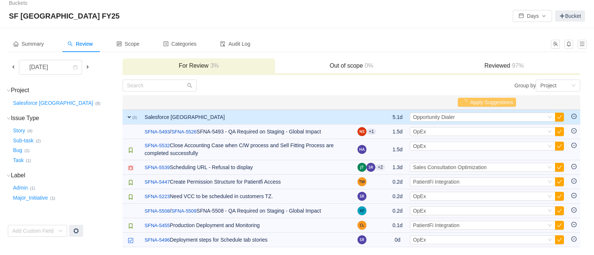
scroll to position [0, 0]
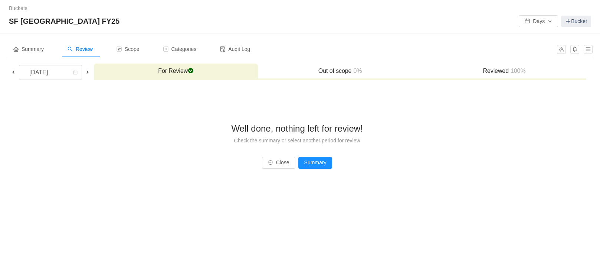
click at [88, 72] on span at bounding box center [88, 72] width 6 height 6
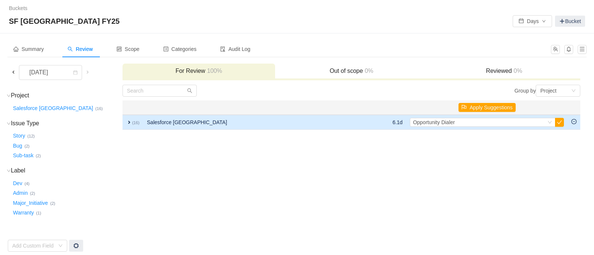
click at [127, 121] on span "expand" at bounding box center [129, 122] width 6 height 6
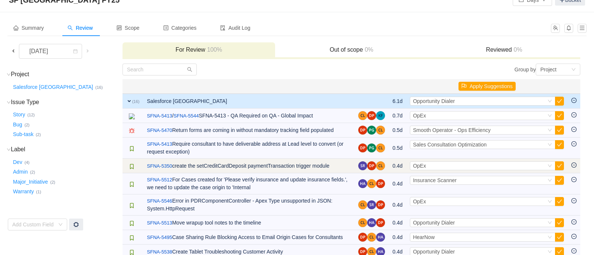
scroll to position [72, 0]
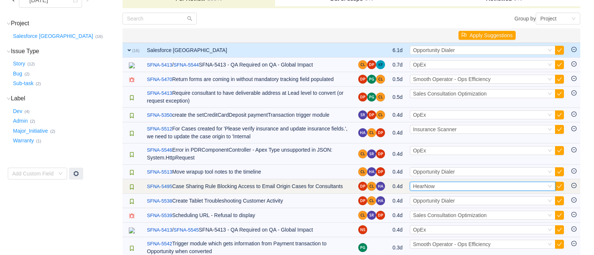
click at [483, 187] on div "Select HearNow" at bounding box center [479, 186] width 133 height 8
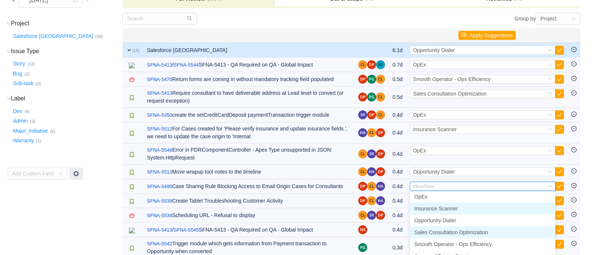
scroll to position [0, 0]
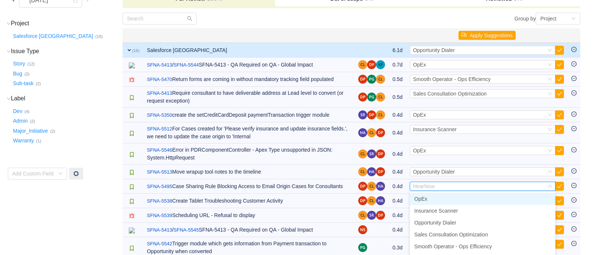
click at [460, 200] on li "OpEx" at bounding box center [483, 199] width 146 height 12
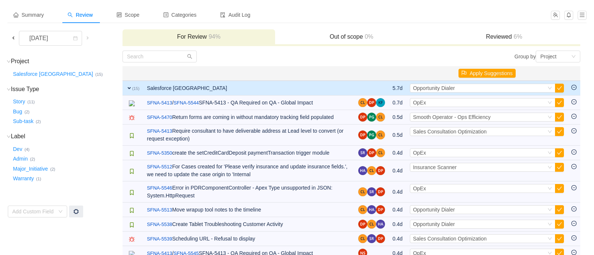
scroll to position [34, 0]
click at [483, 71] on button "Apply Suggestions" at bounding box center [486, 73] width 57 height 9
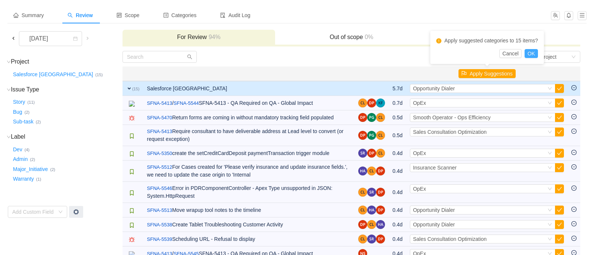
click at [531, 53] on button "OK" at bounding box center [531, 53] width 13 height 9
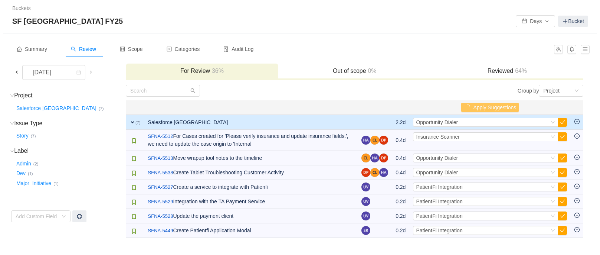
scroll to position [0, 0]
